Goal: Transaction & Acquisition: Purchase product/service

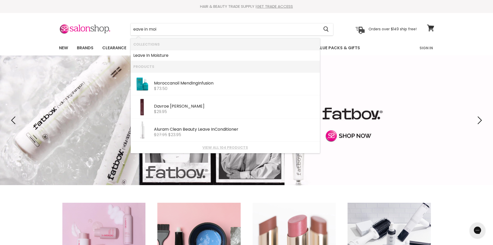
type input "eave in mois"
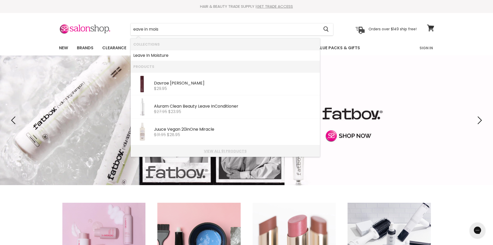
click at [225, 151] on link "View all 91 products" at bounding box center [225, 151] width 184 height 4
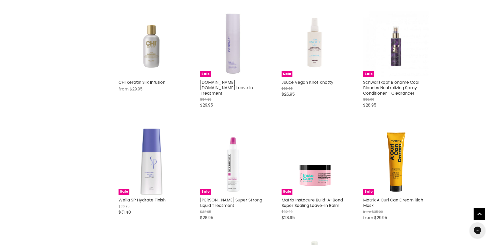
scroll to position [440, 0]
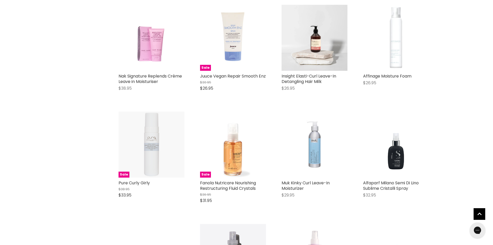
scroll to position [1191, 0]
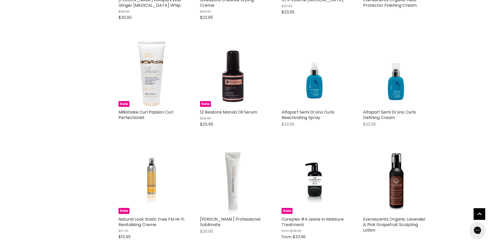
scroll to position [1890, 0]
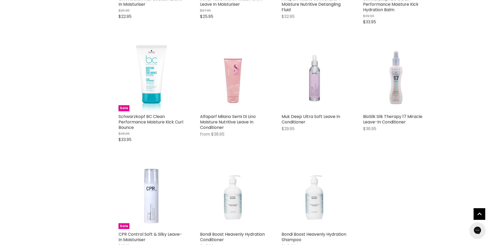
scroll to position [2486, 0]
